Goal: Information Seeking & Learning: Check status

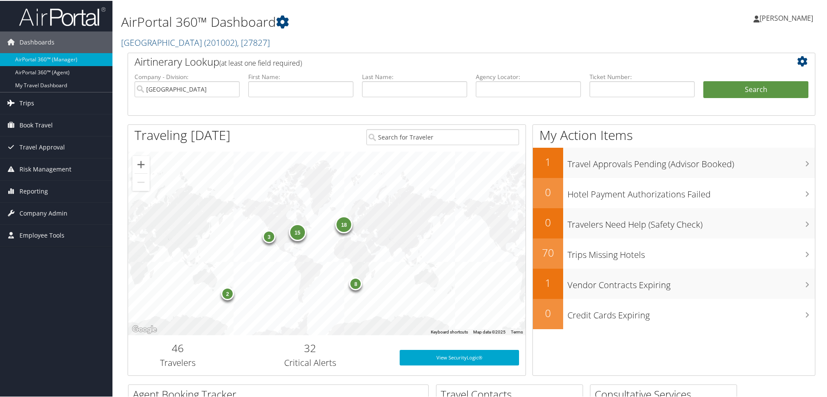
click at [25, 100] on span "Trips" at bounding box center [26, 103] width 15 height 22
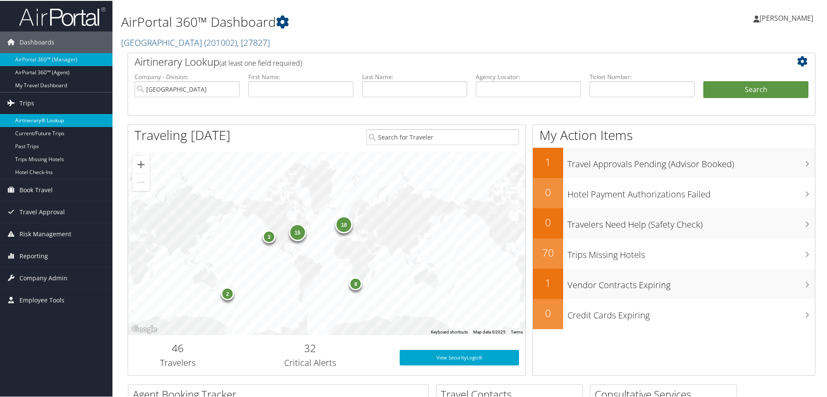
click at [36, 118] on link "Airtinerary® Lookup" at bounding box center [56, 119] width 112 height 13
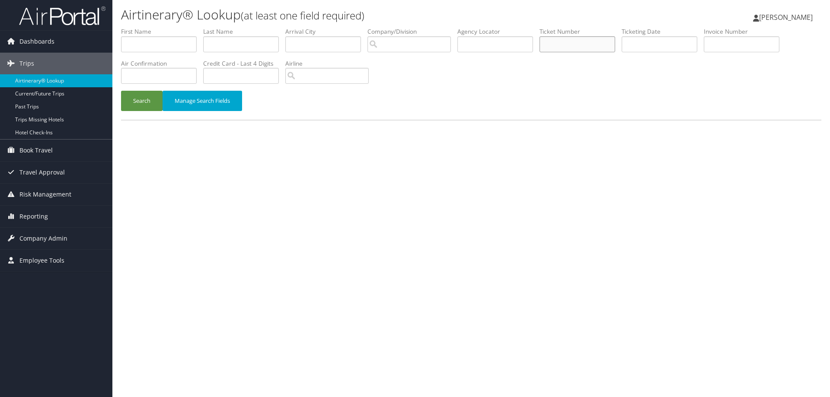
click at [562, 46] on input "text" at bounding box center [578, 44] width 76 height 16
paste input "8900896986509"
type input "8900896986509"
click at [129, 96] on button "Search" at bounding box center [142, 101] width 42 height 20
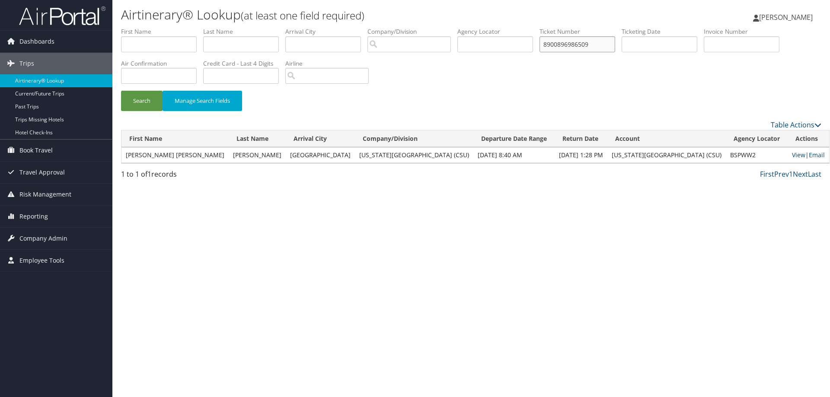
drag, startPoint x: 601, startPoint y: 45, endPoint x: 511, endPoint y: 47, distance: 89.5
click at [511, 27] on ul "First Name Last Name Departure City Arrival City Company/Division Airport/City …" at bounding box center [471, 27] width 700 height 0
paste input "8900896987282"
click at [146, 101] on button "Search" at bounding box center [142, 101] width 42 height 20
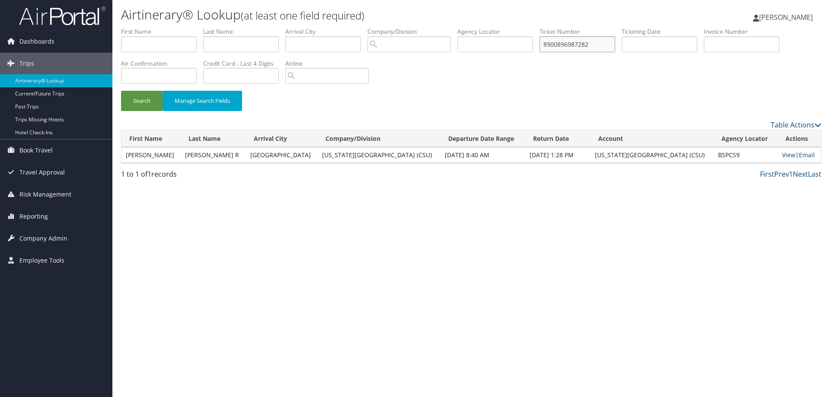
drag, startPoint x: 596, startPoint y: 45, endPoint x: 552, endPoint y: 43, distance: 44.6
click at [554, 43] on input "8900896987282" at bounding box center [578, 44] width 76 height 16
click at [552, 43] on input "8900896987282" at bounding box center [578, 44] width 76 height 16
drag, startPoint x: 597, startPoint y: 45, endPoint x: 547, endPoint y: 44, distance: 49.3
click at [547, 44] on input "8900896987282" at bounding box center [578, 44] width 76 height 16
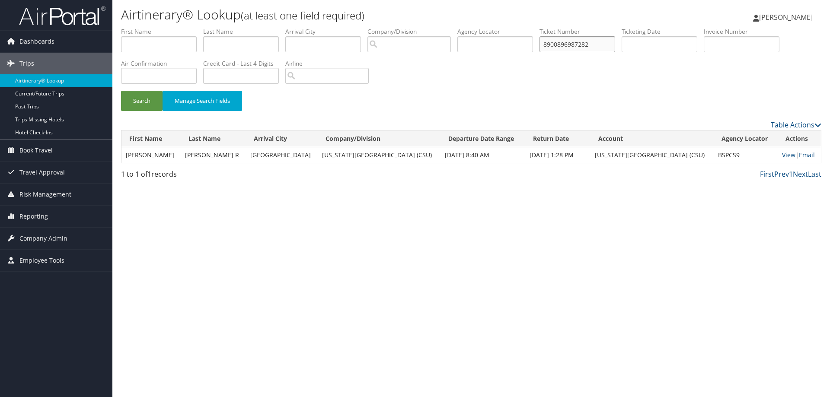
paste input "5585"
click at [152, 98] on button "Search" at bounding box center [142, 101] width 42 height 20
drag, startPoint x: 607, startPoint y: 43, endPoint x: 491, endPoint y: 49, distance: 116.5
click at [491, 27] on ul "First Name Last Name Departure City Arrival City Company/Division Airport/City …" at bounding box center [471, 27] width 700 height 0
paste input "9"
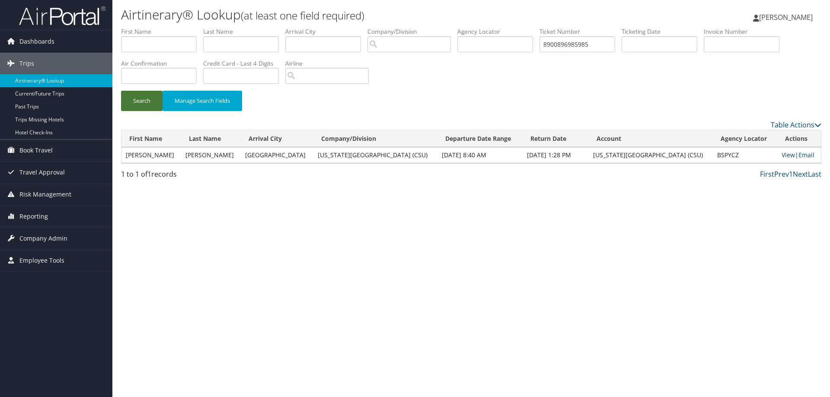
click at [143, 97] on button "Search" at bounding box center [142, 101] width 42 height 20
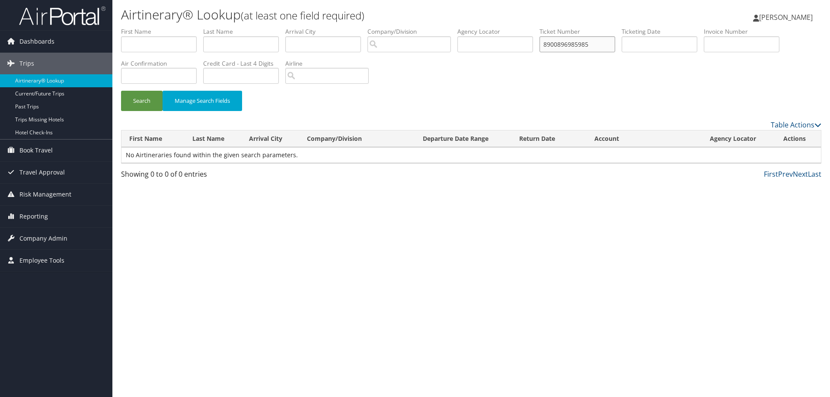
drag, startPoint x: 606, startPoint y: 44, endPoint x: 516, endPoint y: 50, distance: 90.1
click at [516, 27] on ul "First Name Last Name Departure City Arrival City Company/Division Airport/City …" at bounding box center [471, 27] width 700 height 0
paste input "673"
click at [144, 100] on button "Search" at bounding box center [142, 101] width 42 height 20
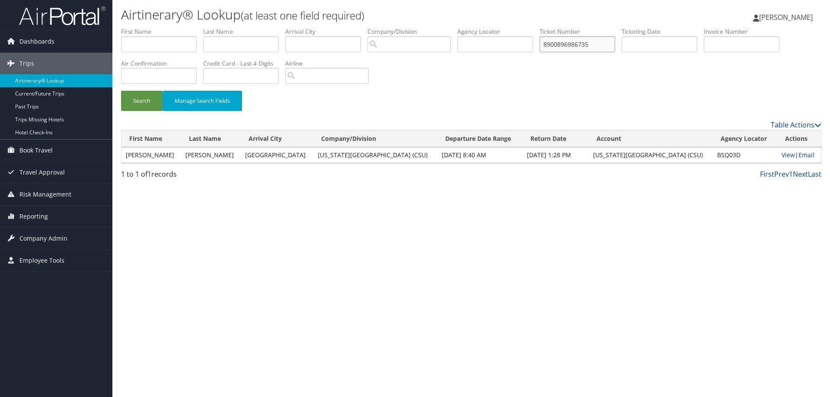
drag, startPoint x: 597, startPoint y: 45, endPoint x: 498, endPoint y: 45, distance: 98.1
click at [498, 27] on ul "First Name Last Name Departure City Arrival City Company/Division Airport/City …" at bounding box center [471, 27] width 700 height 0
paste input "598"
type input "8900896985985"
click at [150, 98] on button "Search" at bounding box center [142, 101] width 42 height 20
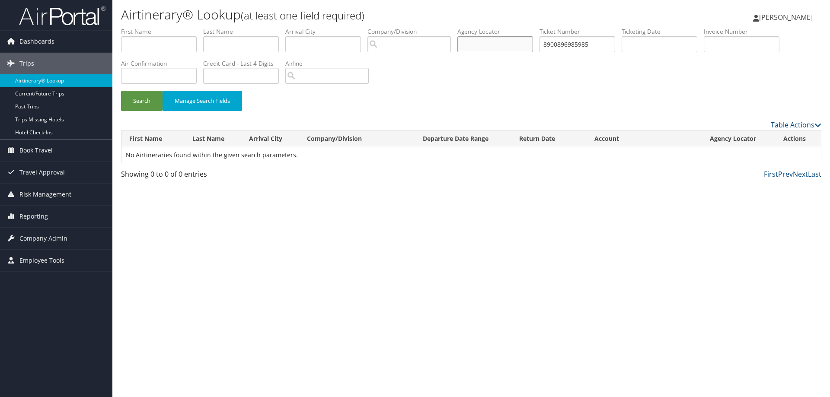
click at [488, 43] on input "text" at bounding box center [495, 44] width 76 height 16
paste input "BSP6RZ"
type input "BSP6RZ"
drag, startPoint x: 602, startPoint y: 46, endPoint x: 531, endPoint y: 44, distance: 71.0
click at [531, 27] on ul "First Name Last Name Departure City Arrival City Company/Division Airport/City …" at bounding box center [471, 27] width 700 height 0
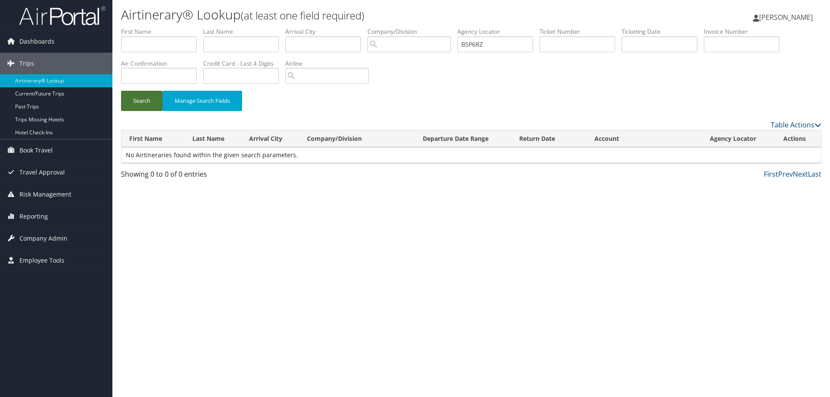
click at [144, 97] on button "Search" at bounding box center [142, 101] width 42 height 20
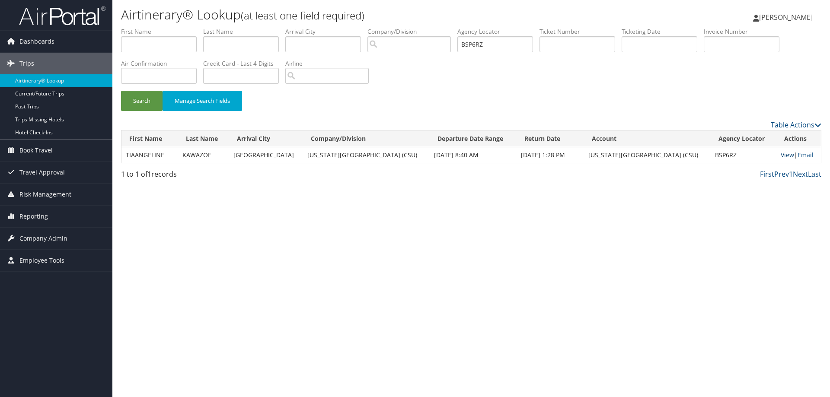
click at [783, 157] on link "View" at bounding box center [787, 155] width 13 height 8
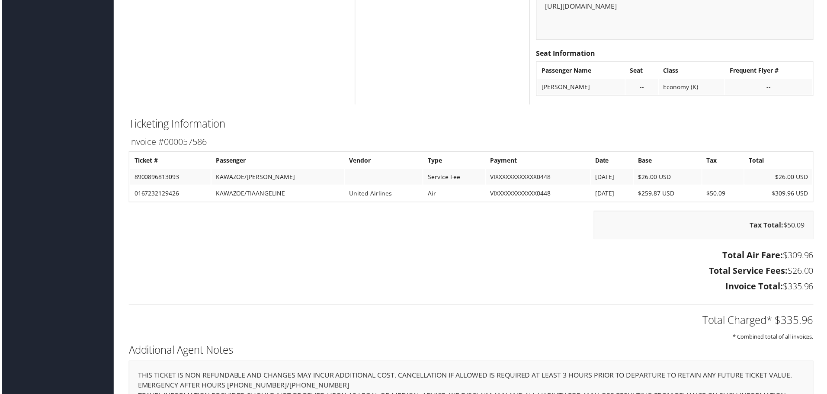
scroll to position [959, 0]
